Goal: Task Accomplishment & Management: Manage account settings

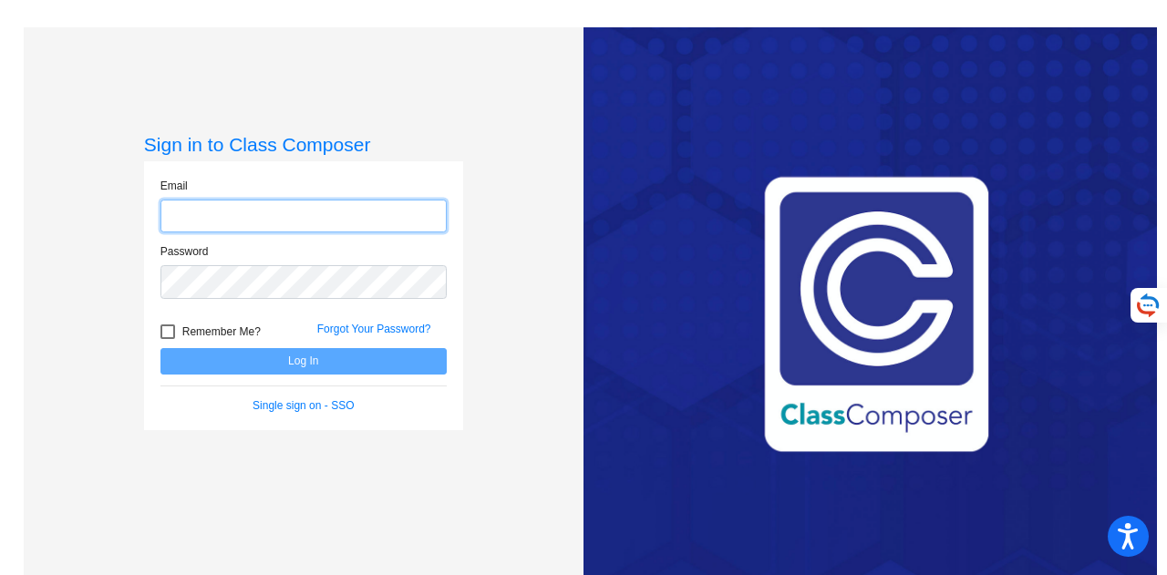
type input "[EMAIL_ADDRESS][PERSON_NAME][DOMAIN_NAME]"
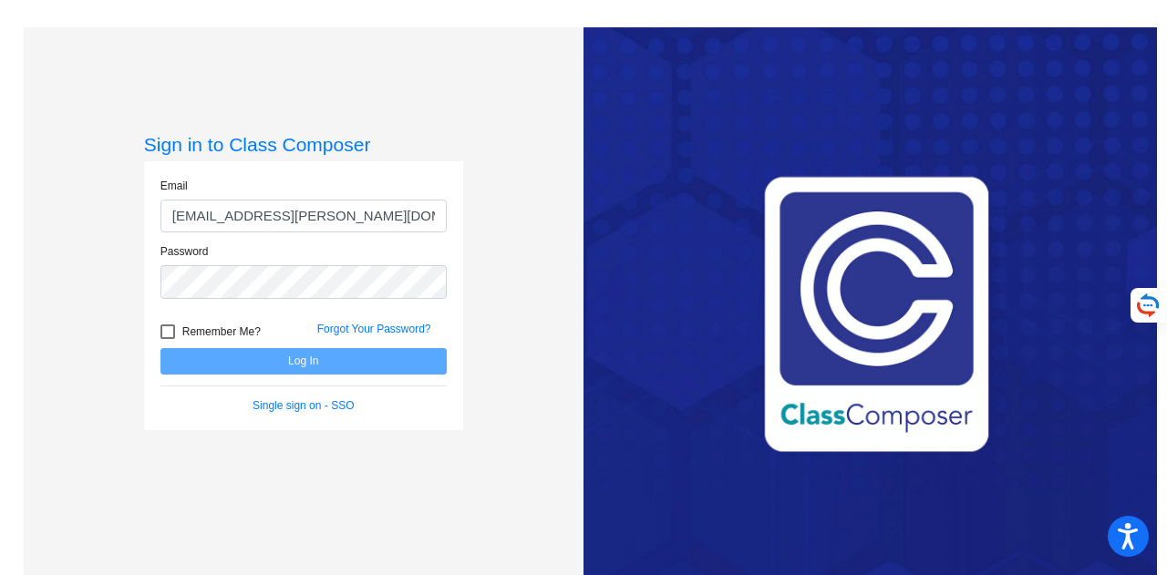
click at [332, 375] on form "Email [PERSON_NAME][EMAIL_ADDRESS][PERSON_NAME][DOMAIN_NAME] Password Remember …" at bounding box center [303, 296] width 286 height 236
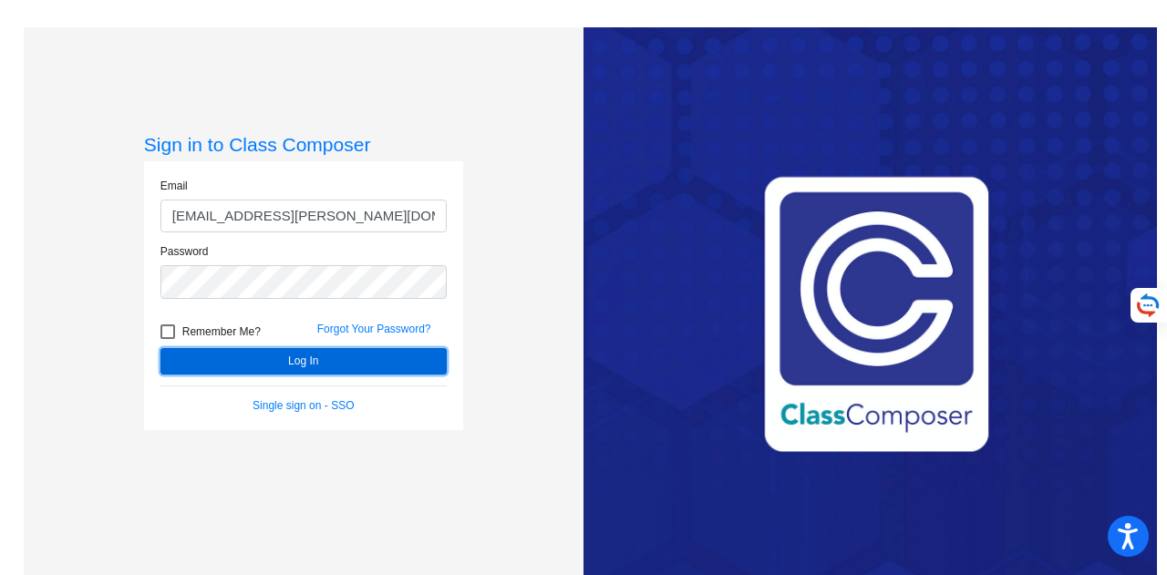
click at [334, 371] on button "Log In" at bounding box center [303, 361] width 286 height 26
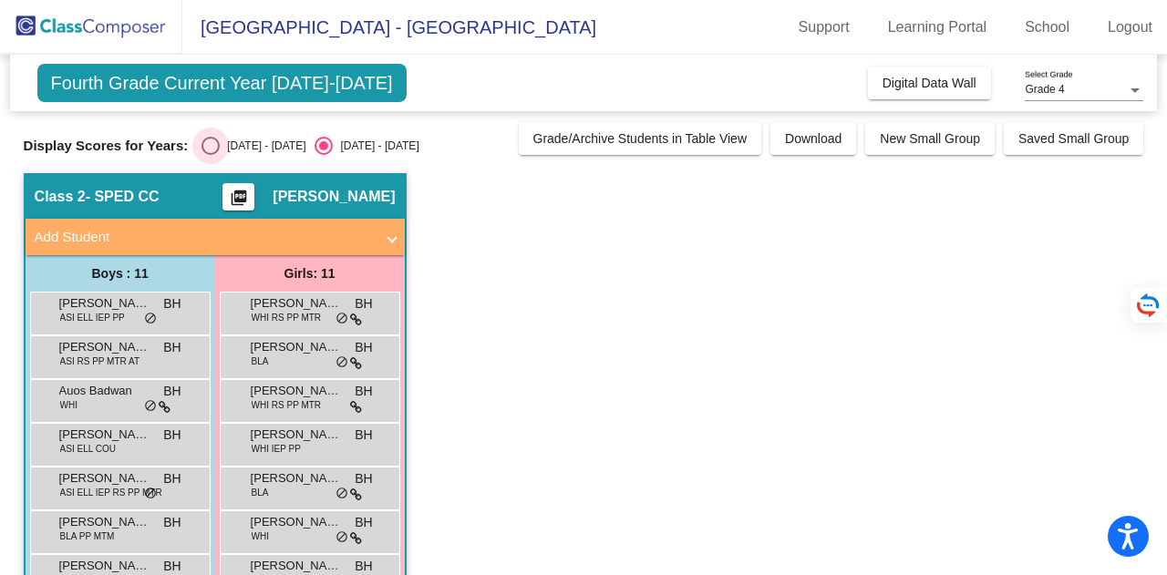
click at [233, 151] on div "[DATE] - [DATE]" at bounding box center [263, 146] width 86 height 16
click at [211, 155] on input "[DATE] - [DATE]" at bounding box center [210, 155] width 1 height 1
radio input "true"
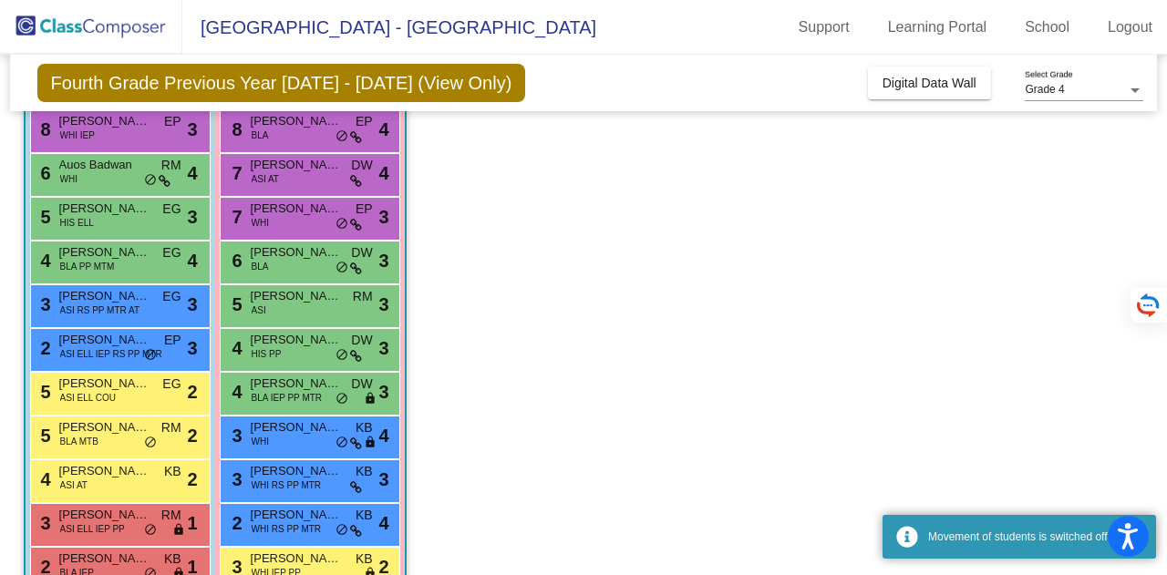
scroll to position [226, 0]
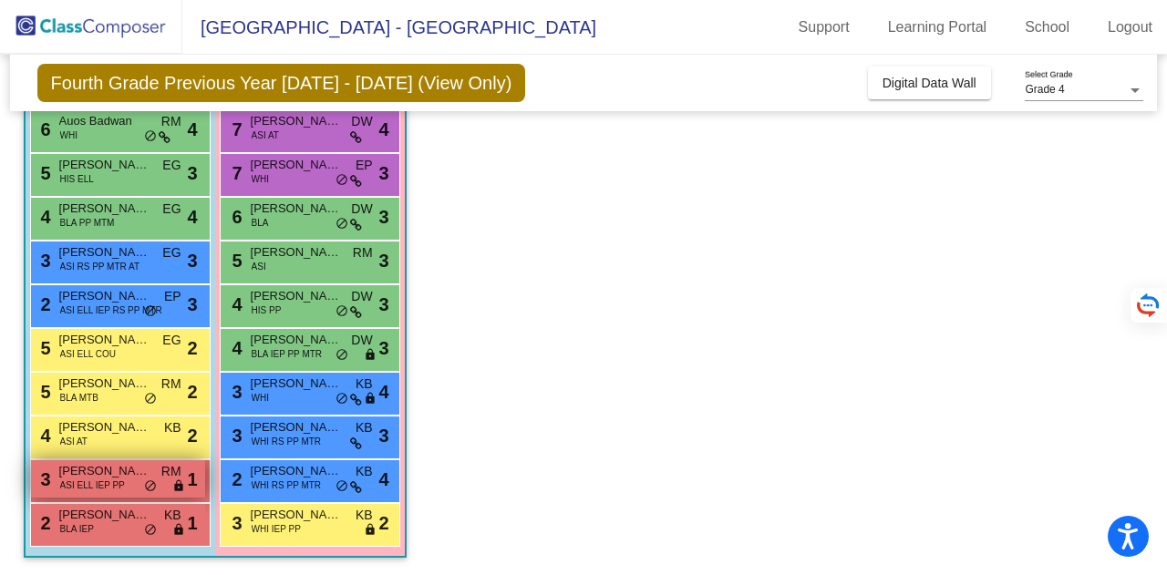
click at [108, 481] on span "ASI ELL IEP PP" at bounding box center [92, 486] width 65 height 14
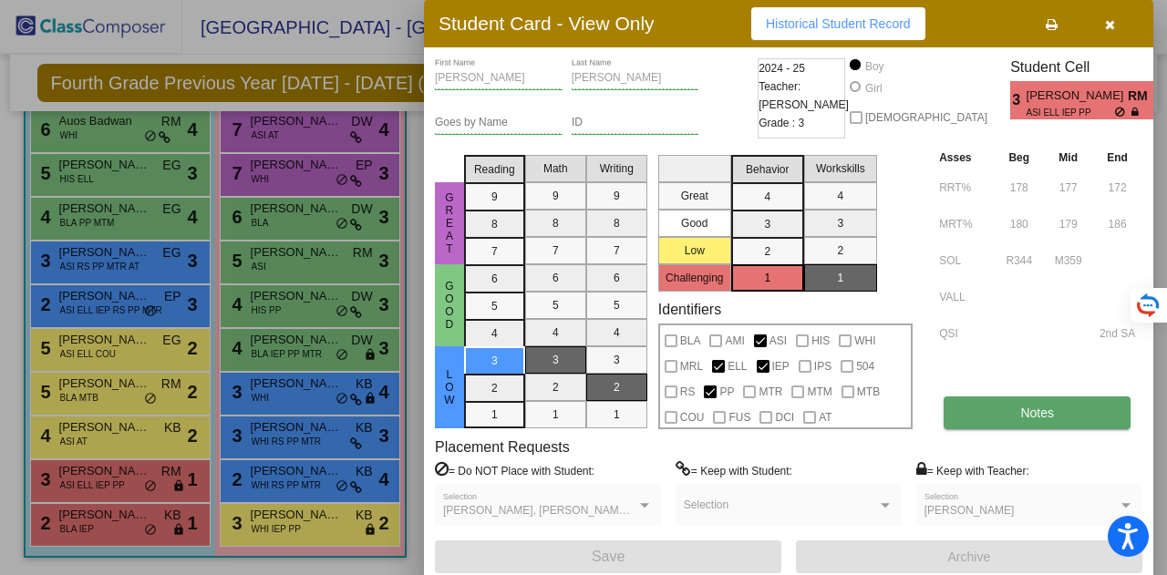
click at [1019, 402] on button "Notes" at bounding box center [1037, 413] width 187 height 33
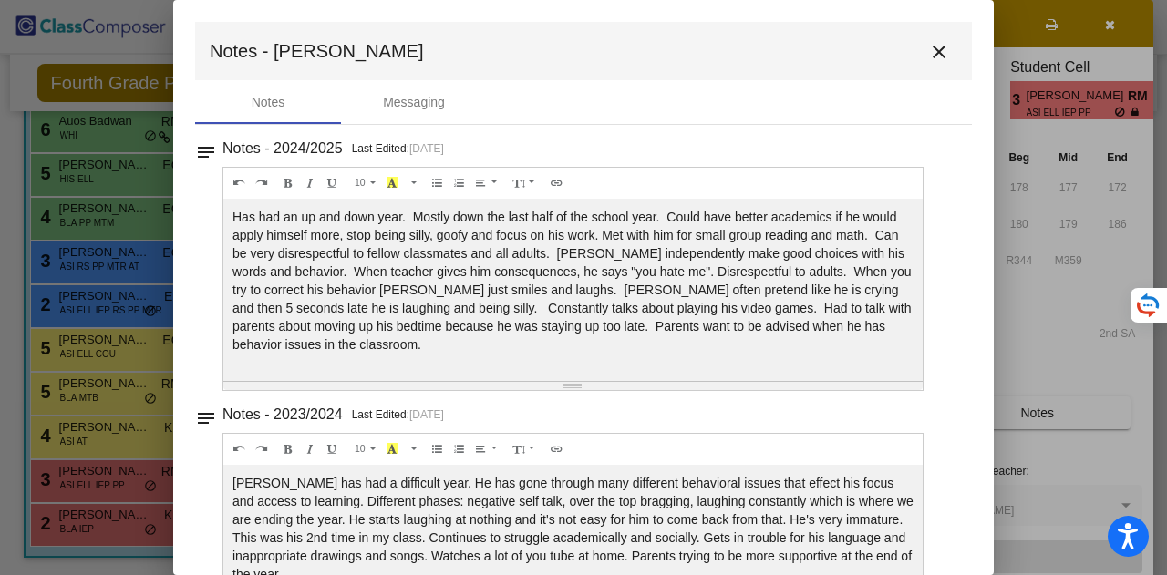
click at [935, 58] on mat-icon "close" at bounding box center [939, 52] width 22 height 22
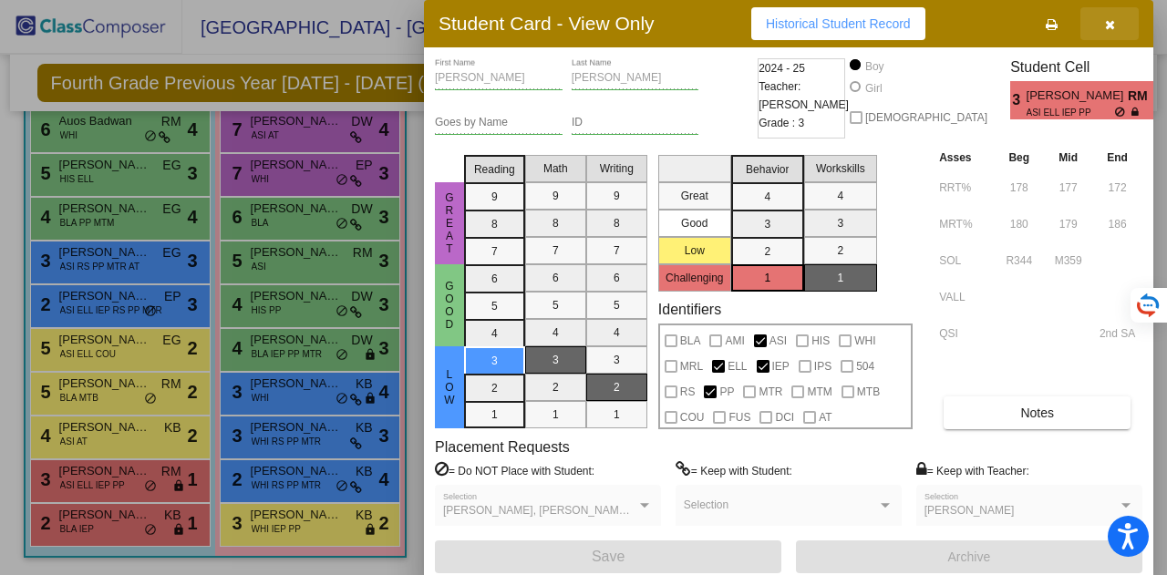
click at [1098, 22] on button "button" at bounding box center [1109, 23] width 58 height 33
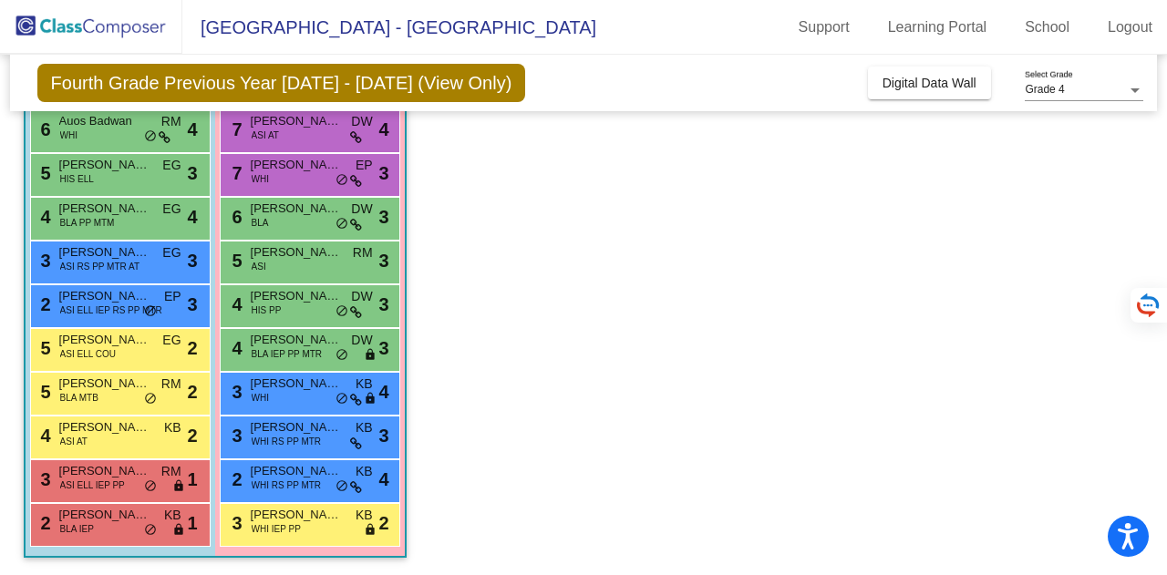
click at [563, 340] on app-classroom "Class 2 - SPED CC picture_as_pdf [PERSON_NAME] Add Student First Name Last Name…" at bounding box center [584, 261] width 1121 height 629
